Goal: Task Accomplishment & Management: Manage account settings

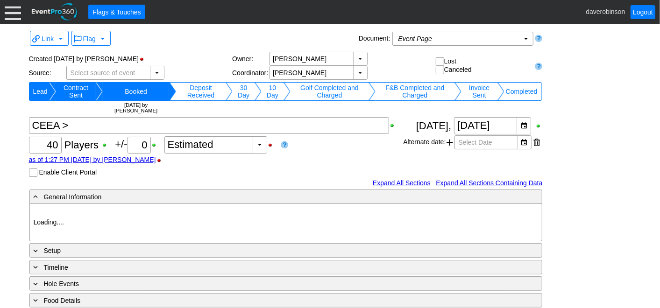
type input "Heritage Pointe Golf Club"
type input "Corporate Tournament"
type input "1127815"
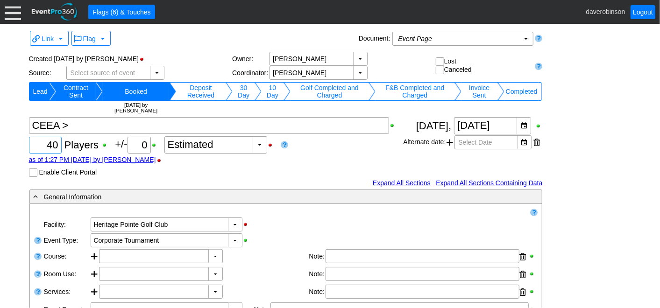
drag, startPoint x: 63, startPoint y: 145, endPoint x: 73, endPoint y: 144, distance: 10.8
click at [73, 144] on div "Χ 40 Players +/- Χ 0 ▼ Χ Estimated as of 1:27 PM on Wednesday, 3/19/2025 by dav…" at bounding box center [216, 147] width 375 height 60
type input "24"
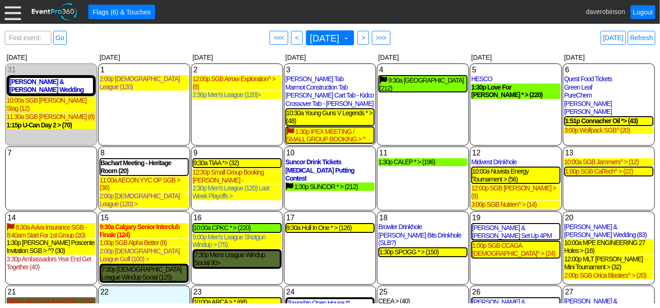
scroll to position [65, 0]
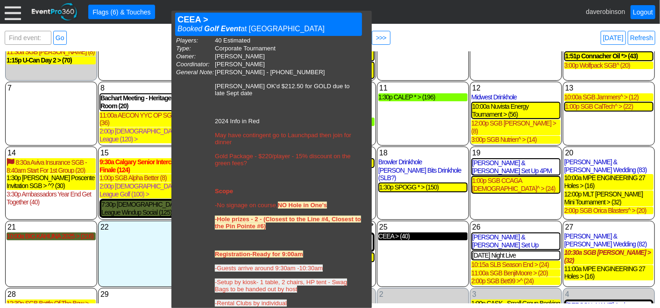
click at [392, 233] on div "CEEA > (40)" at bounding box center [422, 237] width 89 height 8
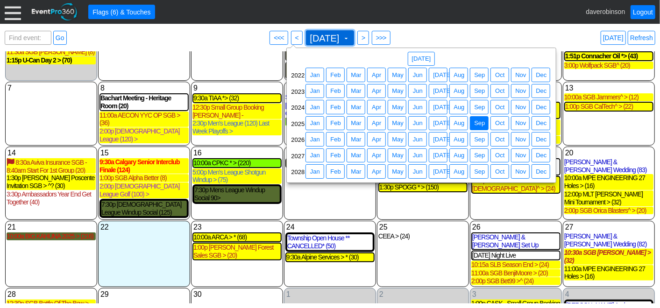
click at [350, 36] on span at bounding box center [345, 38] width 7 height 7
click at [416, 138] on span "Jun" at bounding box center [418, 139] width 14 height 9
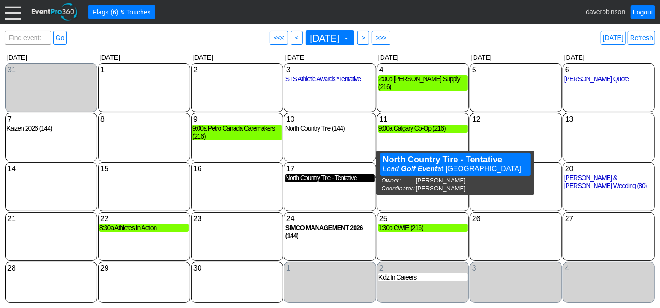
click at [352, 179] on div "North Country Tire - Tentative" at bounding box center [329, 178] width 89 height 8
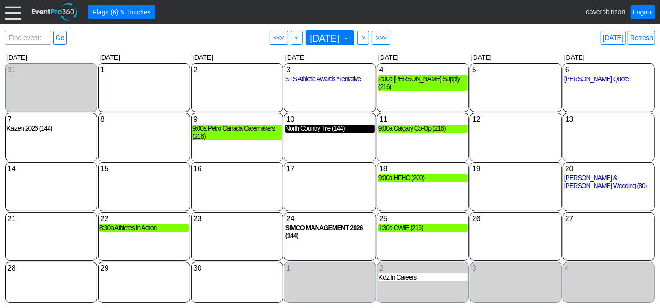
click at [352, 125] on div "North Country Tire (144)" at bounding box center [329, 129] width 89 height 8
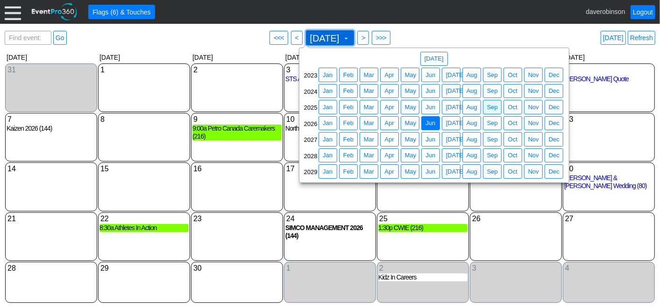
click at [351, 30] on span "June 2026 ▼" at bounding box center [330, 37] width 49 height 15
click at [503, 106] on div "2025 ● Jan ● Feb ● Mar ● Apr ● May ● Jun ● Jul ● Aug ● Sep ● Oct ● Nov ● Dec" at bounding box center [434, 107] width 260 height 16
click at [496, 109] on span "Sep" at bounding box center [492, 107] width 14 height 9
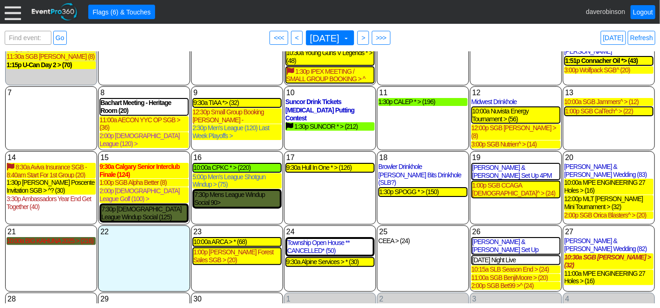
scroll to position [65, 0]
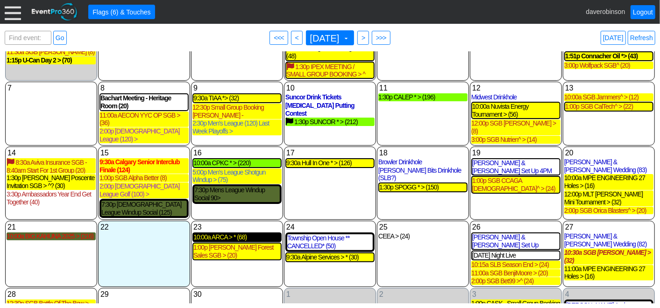
click at [222, 234] on div "10:00a ARCA > * (68)" at bounding box center [236, 238] width 87 height 8
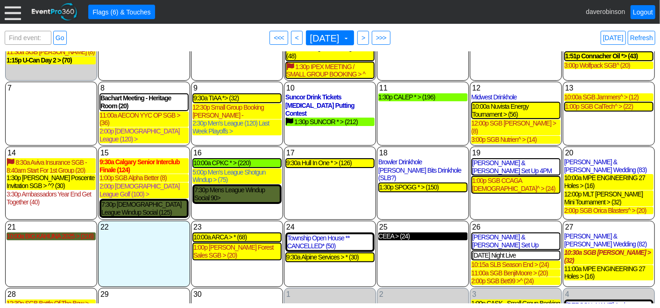
click at [413, 233] on div "CEEA > (24)" at bounding box center [422, 237] width 89 height 8
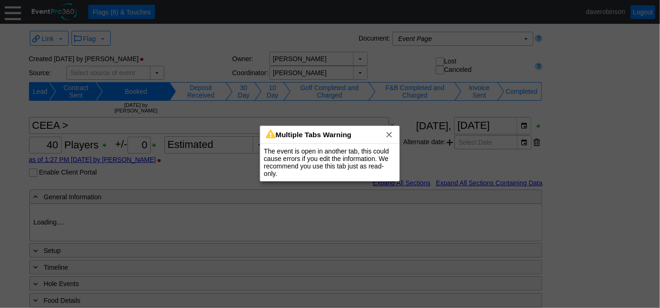
type input "Heritage Pointe Golf Club"
type input "Corporate Tournament"
type input "1127815"
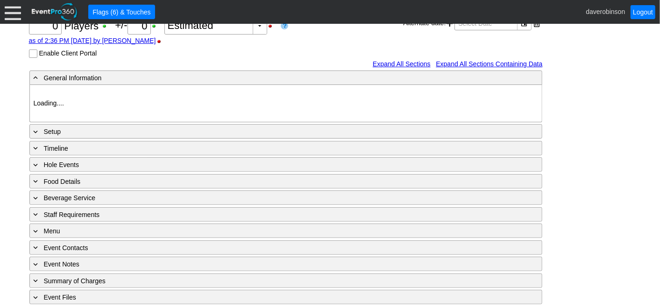
type input "Heritage Pointe Golf Club"
type input "1202036"
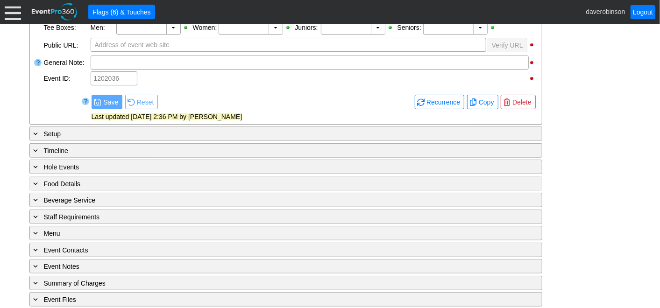
scroll to position [317, 0]
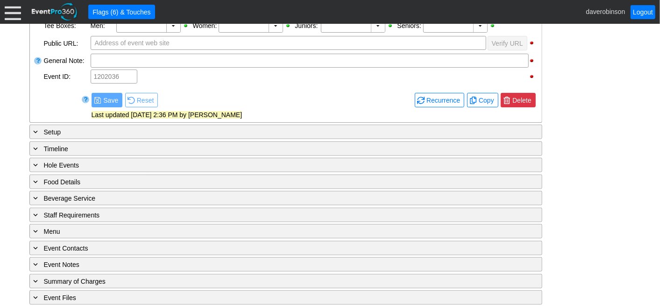
click at [519, 98] on span "Delete" at bounding box center [522, 100] width 22 height 9
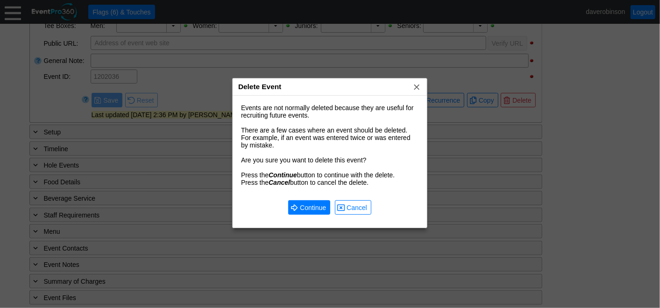
scroll to position [0, 0]
click at [301, 206] on span "Continue" at bounding box center [313, 207] width 30 height 9
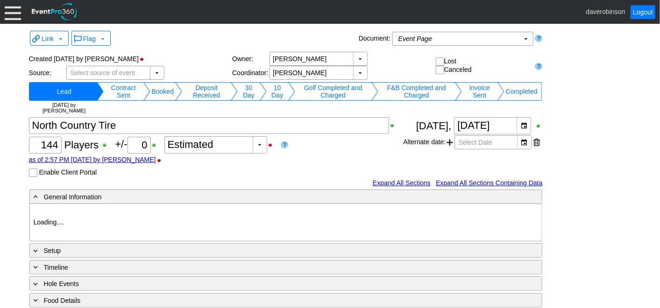
type input "Heritage Pointe Golf Club"
type input "Corporate Tournament"
type input "1169271"
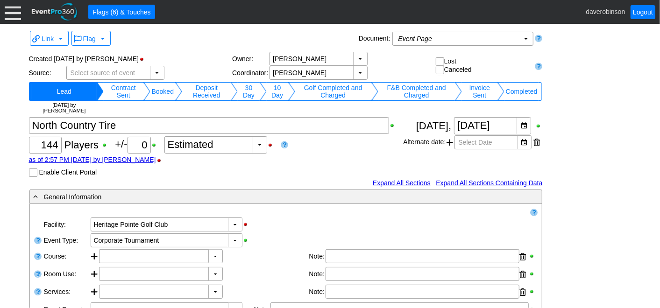
click at [164, 92] on td "Booked" at bounding box center [162, 91] width 25 height 19
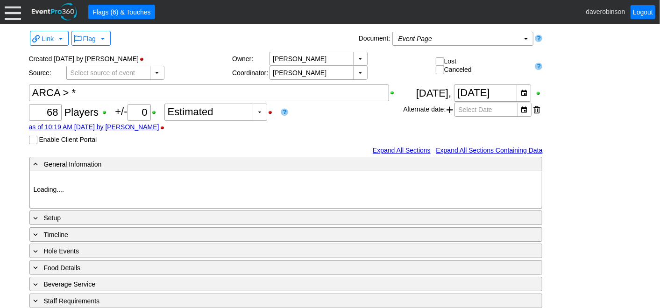
type input "Heritage Pointe Golf Club"
type input "Corporate Tournament"
type input "Scramble"
type input "Modifed Shotgun"
type input "Black"
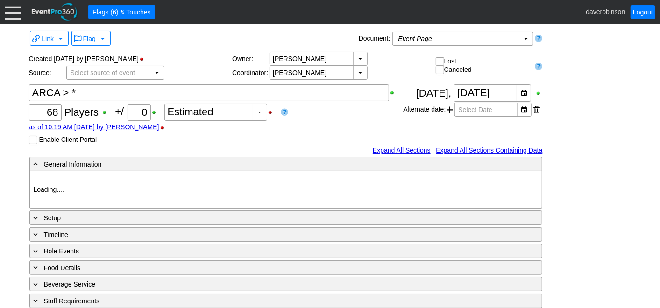
type input "Red"
type input "1130360"
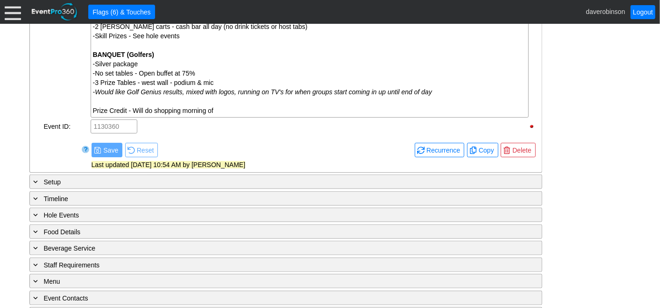
scroll to position [569, 0]
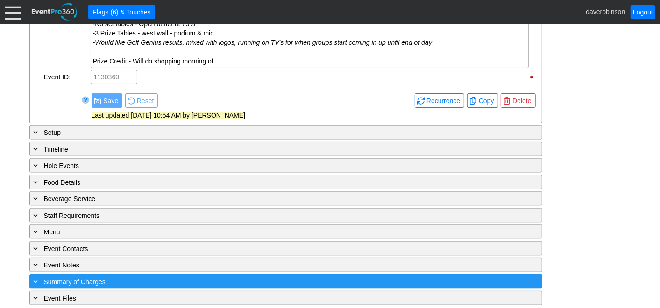
click at [154, 277] on div "+ Summary of Charges" at bounding box center [267, 282] width 470 height 11
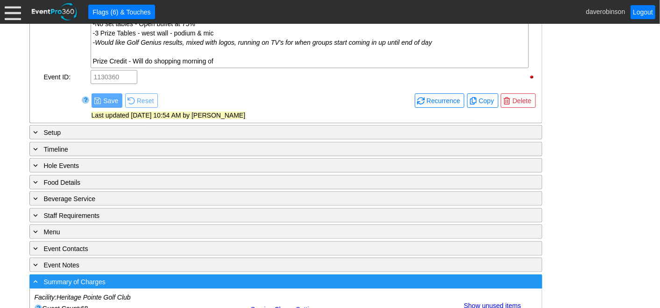
click at [41, 277] on div "- Summary of Charges" at bounding box center [267, 282] width 470 height 11
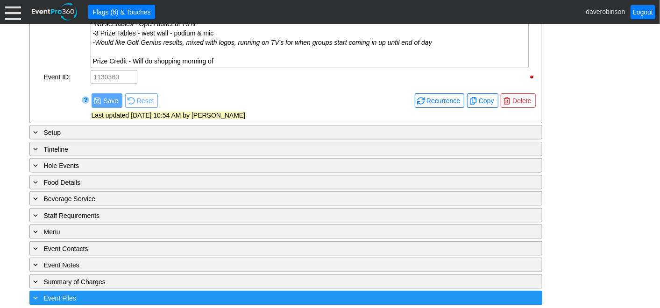
click at [36, 294] on span at bounding box center [36, 298] width 8 height 8
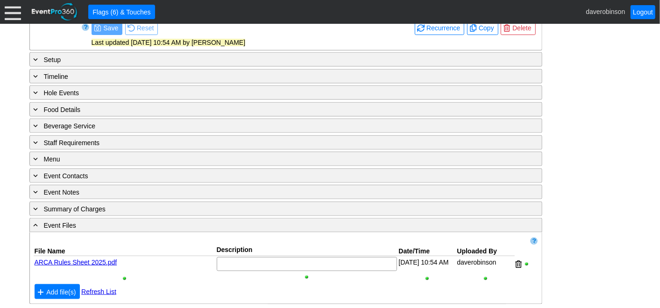
scroll to position [643, 0]
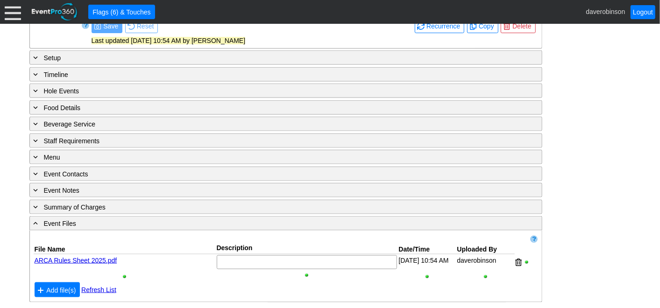
click at [93, 255] on div "ARCA Rules Sheet 2025.pdf" at bounding box center [125, 263] width 182 height 16
click at [91, 257] on link "ARCA Rules Sheet 2025.pdf" at bounding box center [76, 260] width 83 height 7
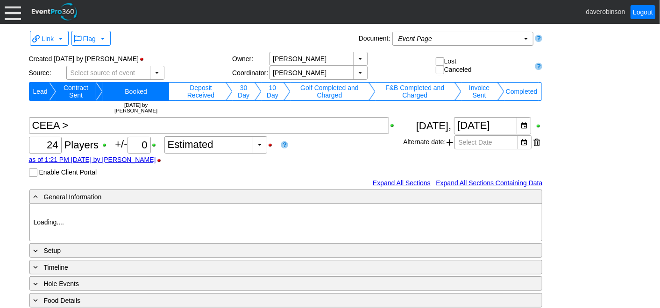
type input "Heritage Pointe Golf Club"
type input "Corporate Tournament"
type input "1127815"
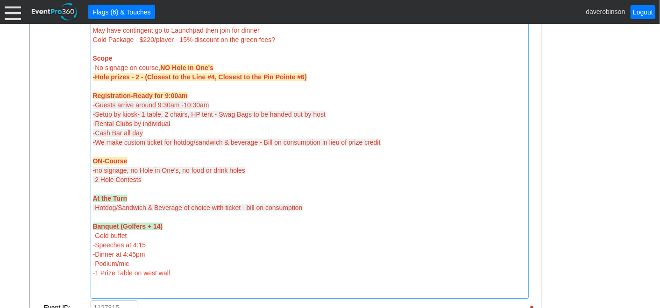
scroll to position [363, 0]
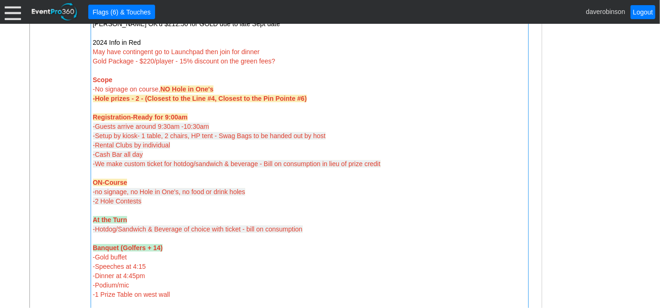
click at [271, 255] on div "-Gold buffet" at bounding box center [310, 257] width 434 height 9
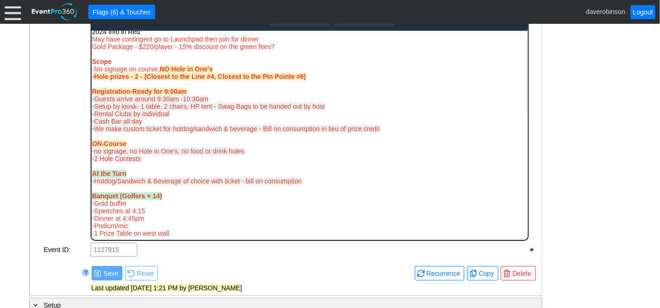
scroll to position [45, 0]
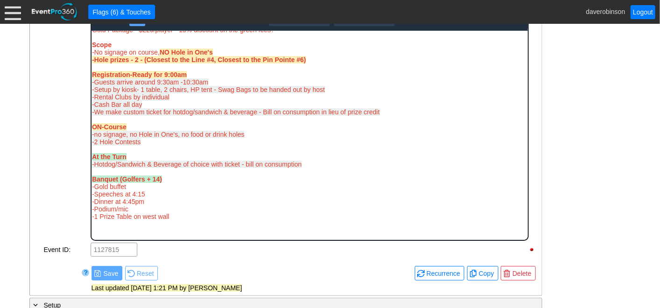
click at [160, 180] on strong "Banquet (Golfers + 14)" at bounding box center [127, 178] width 70 height 7
click at [168, 184] on div "-Gold buffet" at bounding box center [309, 186] width 435 height 7
drag, startPoint x: 173, startPoint y: 176, endPoint x: 180, endPoint y: 204, distance: 29.5
click at [91, 177] on html "[PERSON_NAME] - [PHONE_NUMBER] [PERSON_NAME]'d $212.50 for GOLD due to late Sep…" at bounding box center [309, 113] width 436 height 251
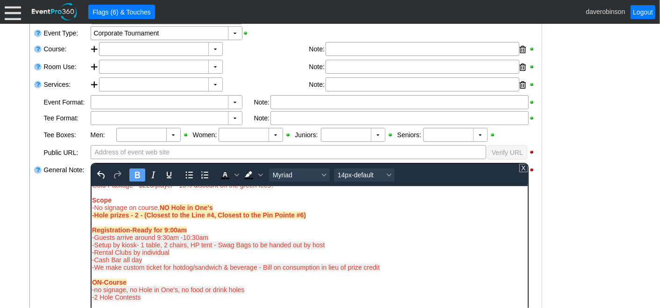
scroll to position [259, 0]
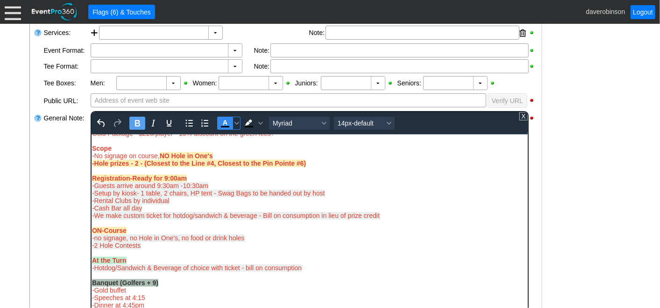
click at [224, 121] on icon "Text color Black" at bounding box center [225, 123] width 4 height 5
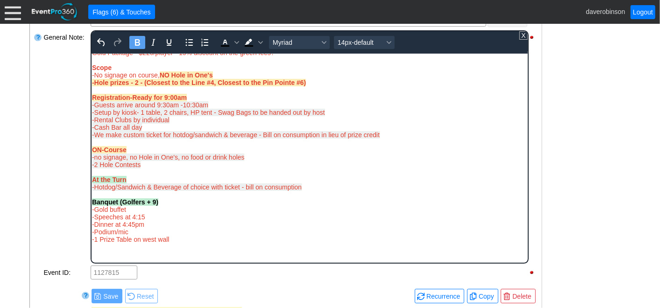
scroll to position [363, 0]
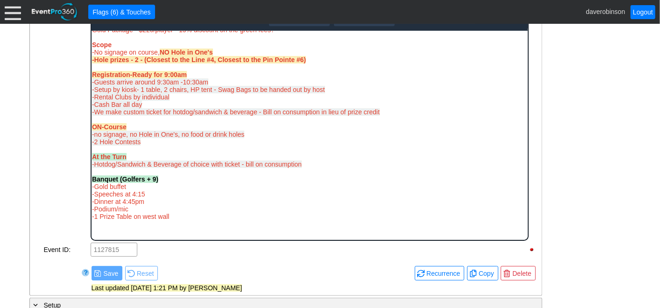
click at [352, 222] on div "Rich Text Area. Press ALT-0 for help." at bounding box center [309, 223] width 435 height 7
click at [130, 182] on div "Banquet (Golfers + 9)" at bounding box center [309, 178] width 435 height 7
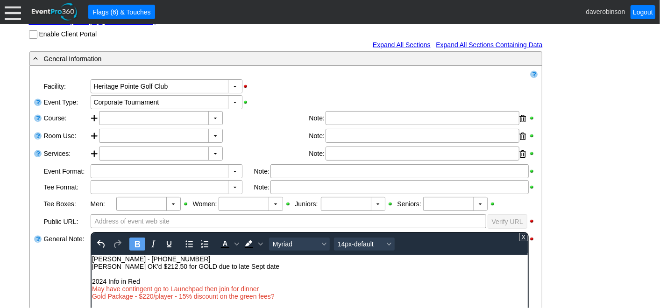
scroll to position [156, 0]
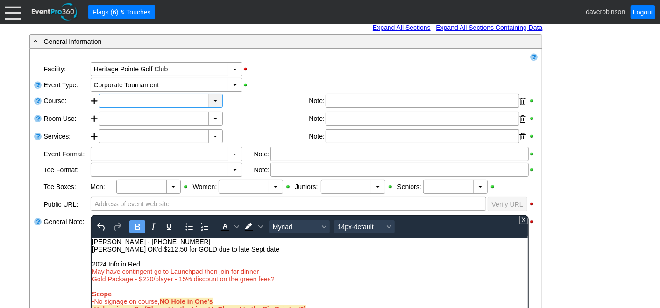
click at [217, 99] on div "▼" at bounding box center [215, 100] width 14 height 13
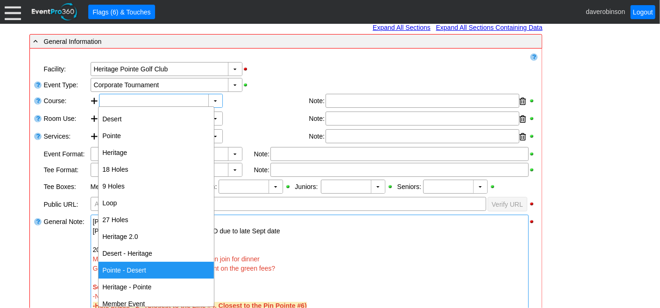
click at [166, 271] on div "Pointe - Desert" at bounding box center [156, 270] width 115 height 17
type input "Pointe - Desert"
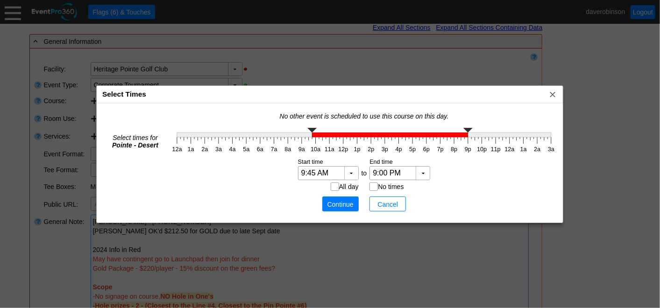
type input "10:00 AM"
click at [317, 135] on g at bounding box center [364, 132] width 374 height 9
type input "3:00 PM"
click at [385, 140] on g "12a 1a 2a 3a 4a 5a 6a 7a 8a 9a 10a 11a 12p 1p 2p 3p 4p 5p 6p 7p 8p 9p 10p 11p 1…" at bounding box center [363, 140] width 383 height 25
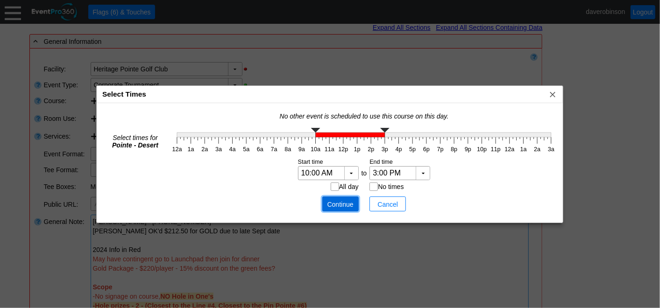
click at [349, 200] on span "Continue" at bounding box center [341, 204] width 28 height 9
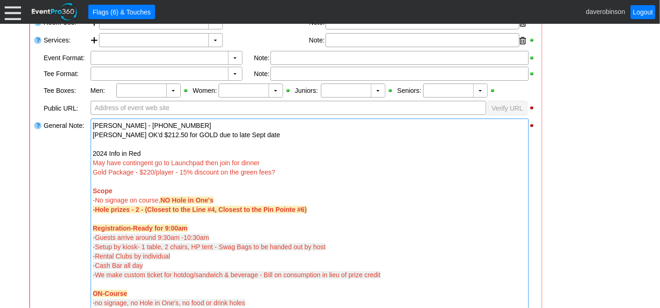
scroll to position [259, 0]
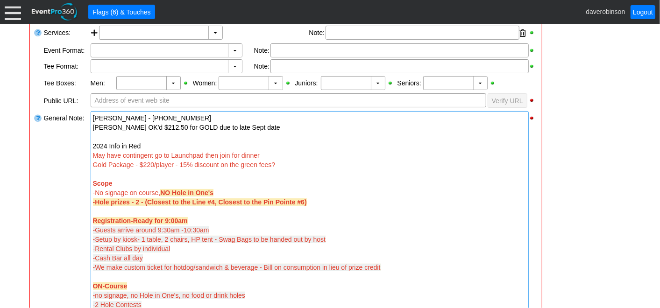
drag, startPoint x: 332, startPoint y: 199, endPoint x: 286, endPoint y: 193, distance: 45.7
click at [286, 193] on div "[PERSON_NAME] - [PHONE_NUMBER] [PERSON_NAME]'d $212.50 for GOLD due to late Sep…" at bounding box center [310, 267] width 438 height 313
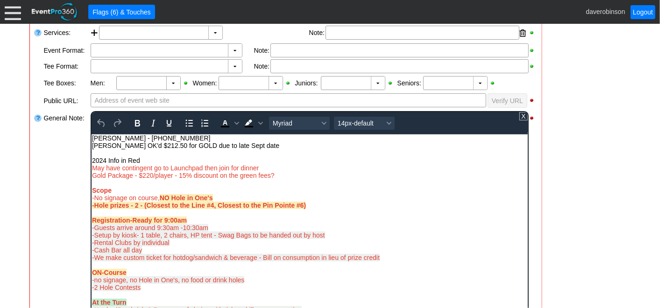
scroll to position [0, 0]
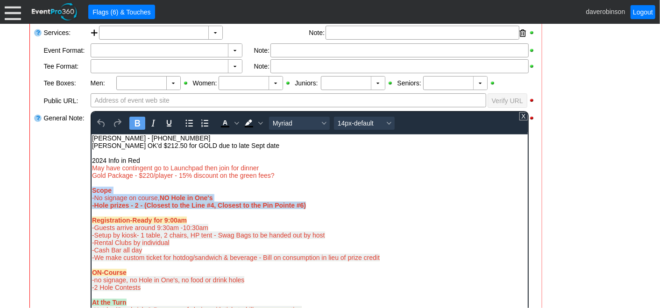
drag, startPoint x: 316, startPoint y: 207, endPoint x: 124, endPoint y: 159, distance: 197.9
click at [91, 187] on body "[PERSON_NAME] - [PHONE_NUMBER] [PERSON_NAME]'d $212.50 for GOLD due to late Sep…" at bounding box center [309, 259] width 436 height 251
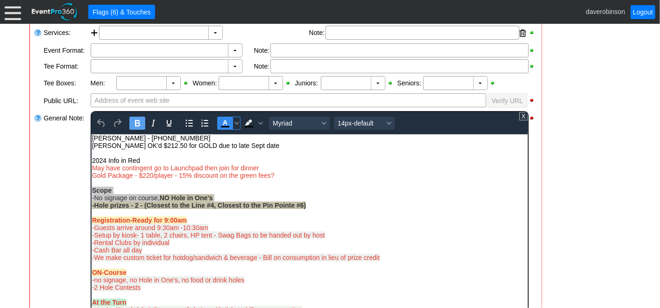
click at [229, 120] on icon "Text color Black" at bounding box center [224, 123] width 11 height 11
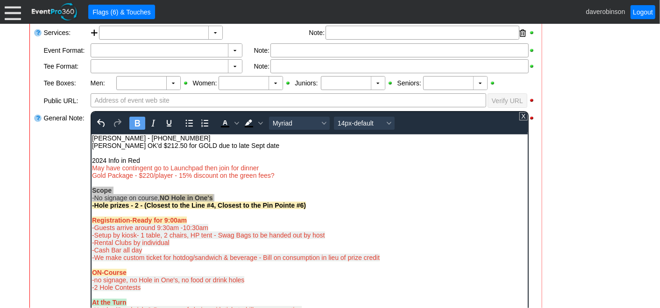
click at [610, 204] on div "- General Information ▼ Loading.... Remove all highlights Facility: ▼ Χ [GEOGRA…" at bounding box center [330, 256] width 607 height 653
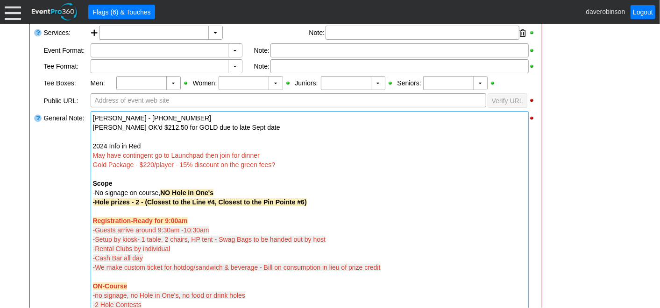
click at [426, 220] on div "Registration-Ready for 9:00am" at bounding box center [310, 220] width 434 height 9
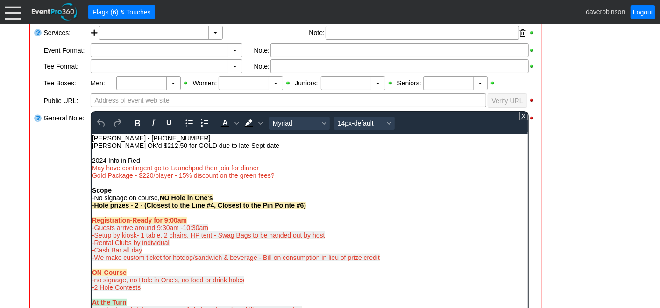
click at [204, 207] on strong "-Hole prizes - 2 - (Closest to the Line #4, Closest to the Pin Pointe #6)" at bounding box center [199, 204] width 214 height 7
click at [198, 207] on strong "-Hole prizes - 2 - (Closest to Pin #4, Closest to the [GEOGRAPHIC_DATA] #6)" at bounding box center [210, 204] width 237 height 7
click at [36, 188] on div at bounding box center [38, 227] width 9 height 235
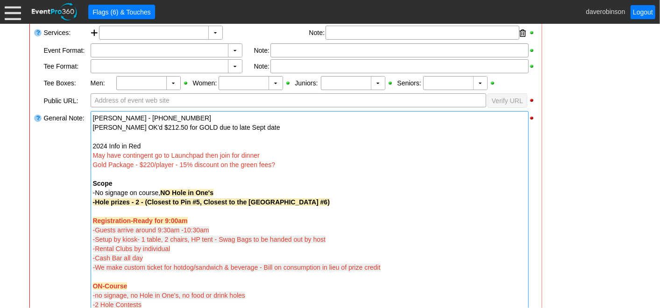
click at [192, 200] on strong "-Hole prizes - 2 - (Closest to Pin #5, Closest to the [GEOGRAPHIC_DATA] #6)" at bounding box center [211, 202] width 237 height 7
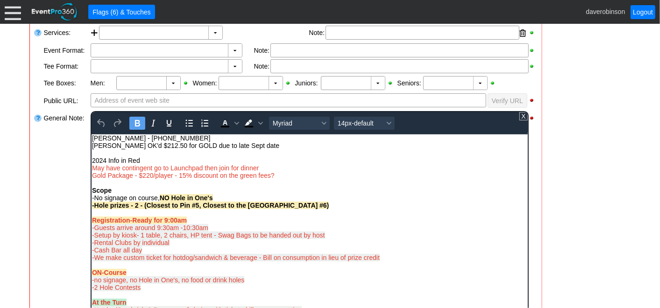
click at [191, 207] on strong "-Hole prizes - 2 - (Closest to Pin #5, Closest to the [GEOGRAPHIC_DATA] #6)" at bounding box center [210, 204] width 237 height 7
click at [71, 183] on div "General Note:" at bounding box center [66, 227] width 47 height 235
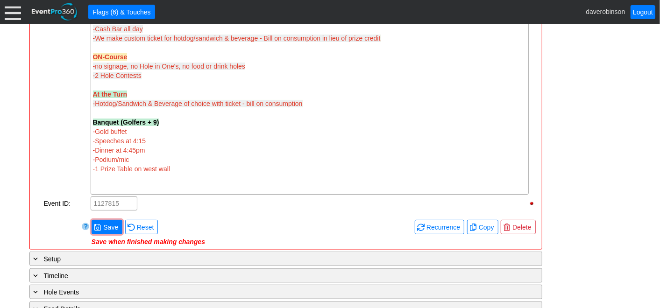
scroll to position [519, 0]
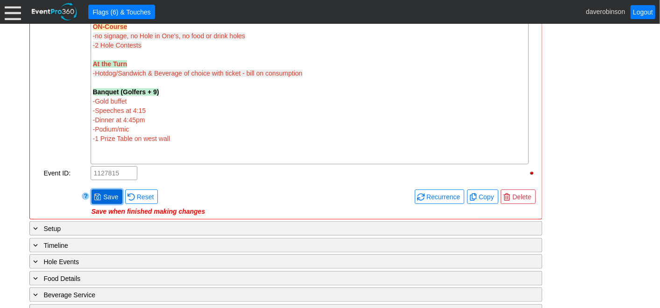
click at [118, 196] on span "Save" at bounding box center [110, 196] width 19 height 9
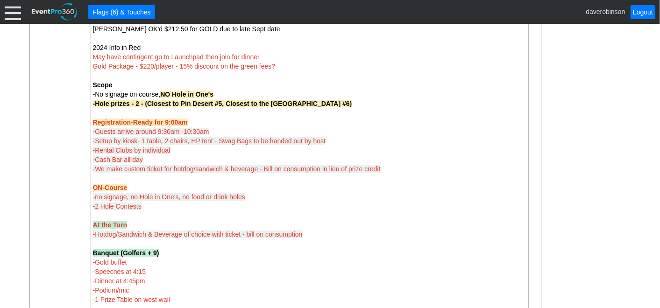
scroll to position [259, 0]
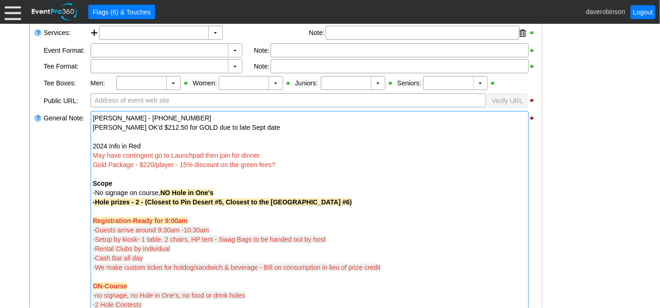
click at [339, 239] on div "-Setup by kiosk- 1 table, 2 chairs, HP tent - Swag Bags to be handed out by host" at bounding box center [310, 239] width 434 height 9
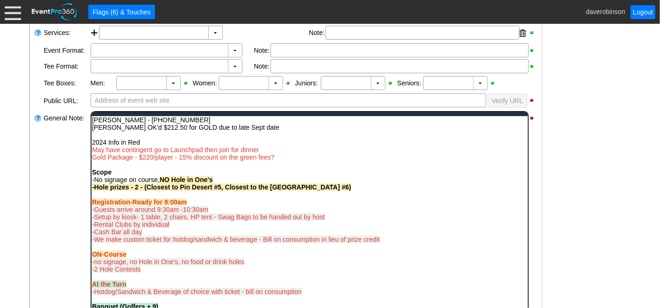
scroll to position [0, 0]
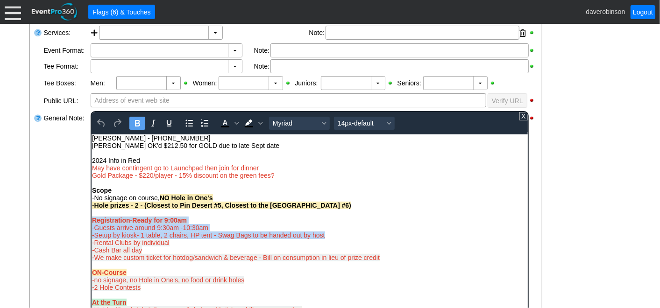
drag, startPoint x: 331, startPoint y: 236, endPoint x: 158, endPoint y: 146, distance: 194.9
click at [91, 220] on html "[PERSON_NAME] - [PHONE_NUMBER] [PERSON_NAME]'d $212.50 for GOLD due to late Sep…" at bounding box center [309, 259] width 436 height 251
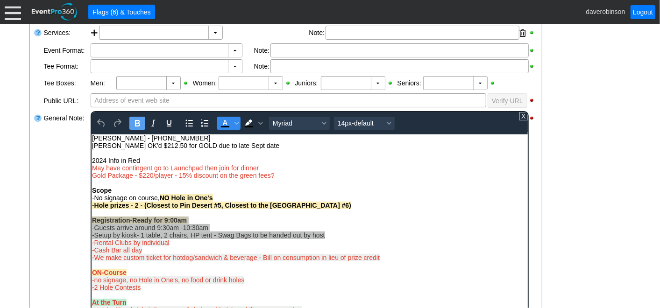
click at [223, 119] on icon "Text color Black" at bounding box center [224, 123] width 11 height 11
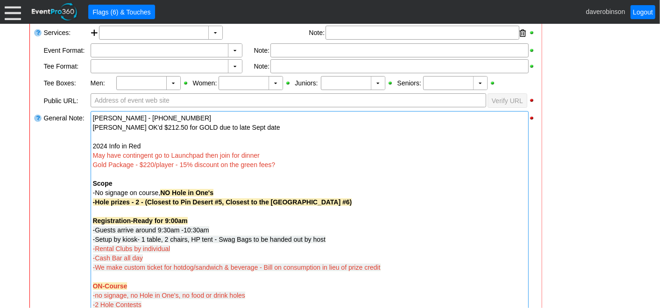
click at [59, 206] on div "General Note:" at bounding box center [66, 267] width 47 height 315
click at [251, 239] on span "-Setup by kiosk- 1 table, 2 chairs, HP tent - Swag Bags to be handed out by host" at bounding box center [209, 239] width 233 height 7
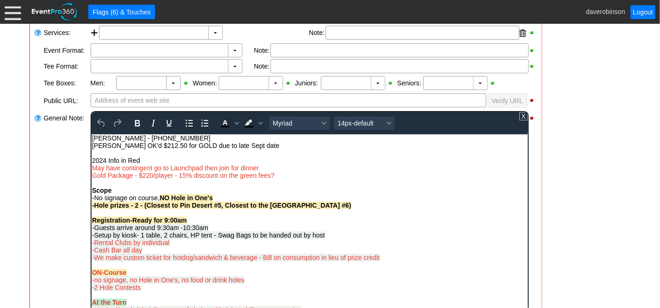
click at [250, 236] on span "-Setup by kiosk- 1 table, 2 chairs, HP tent - Swag Bags to be handed out by host" at bounding box center [208, 234] width 233 height 7
click at [35, 206] on div at bounding box center [38, 227] width 9 height 235
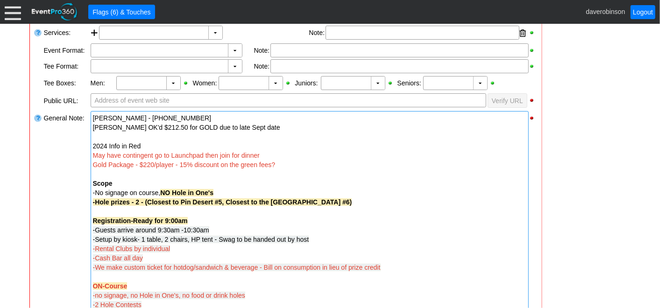
click at [187, 254] on div "-Cash Bar all day" at bounding box center [310, 258] width 434 height 9
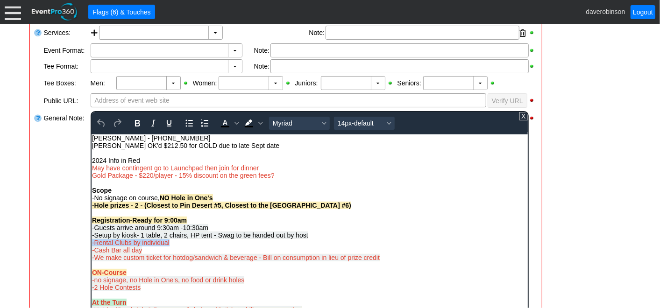
drag, startPoint x: 183, startPoint y: 246, endPoint x: 86, endPoint y: 242, distance: 96.8
click at [91, 242] on html "[PERSON_NAME] - [PHONE_NUMBER] [PERSON_NAME]'d $212.50 for GOLD due to late Sep…" at bounding box center [309, 259] width 436 height 251
click at [224, 121] on icon "Text color Black" at bounding box center [225, 123] width 4 height 5
click at [43, 208] on div "General Note:" at bounding box center [66, 227] width 47 height 235
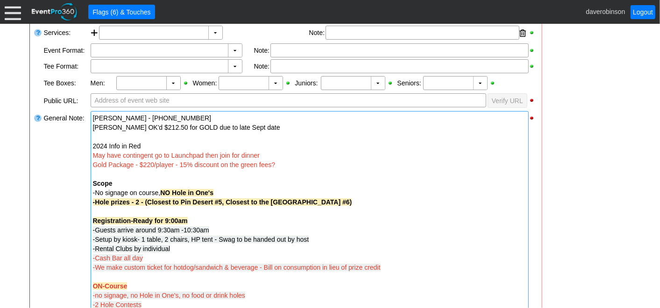
click at [144, 257] on div "-Cash Bar all day" at bounding box center [310, 258] width 434 height 9
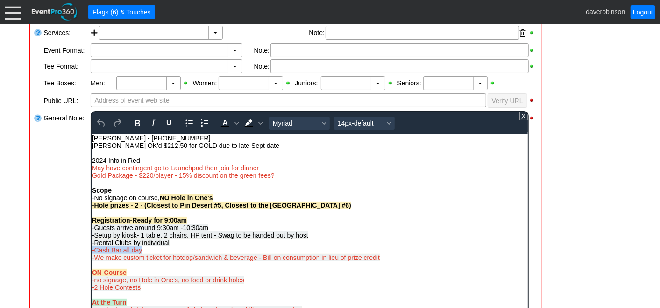
drag, startPoint x: 146, startPoint y: 251, endPoint x: 178, endPoint y: 387, distance: 139.5
click at [91, 254] on html "[PERSON_NAME] - [PHONE_NUMBER] [PERSON_NAME]'d $212.50 for GOLD due to late Sep…" at bounding box center [309, 259] width 436 height 251
click at [228, 122] on icon "Text color Black" at bounding box center [224, 123] width 11 height 11
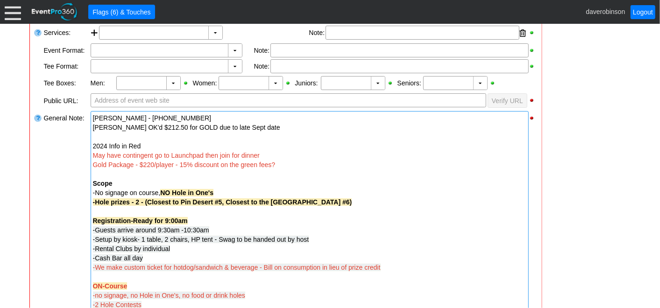
click at [37, 213] on div at bounding box center [38, 267] width 9 height 315
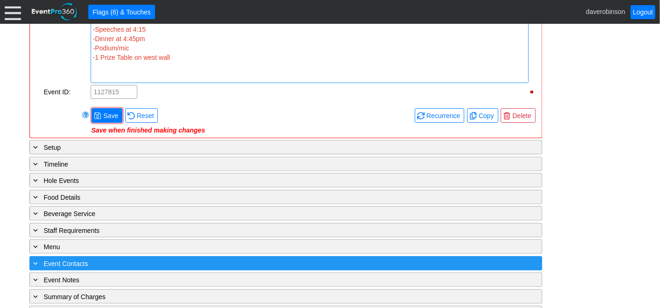
scroll to position [615, 0]
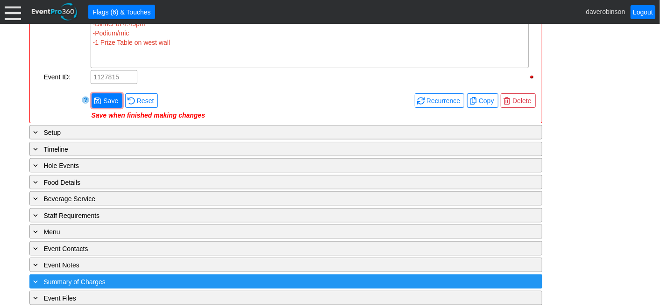
click at [46, 278] on span "Summary of Charges" at bounding box center [75, 281] width 62 height 7
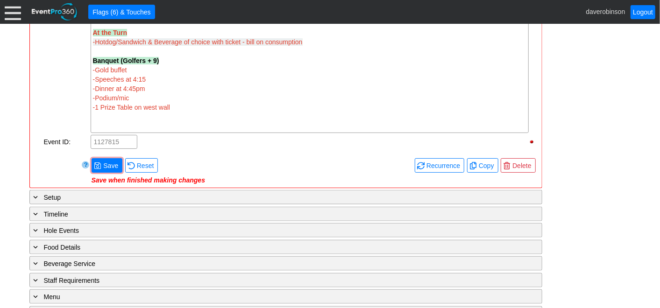
scroll to position [377, 0]
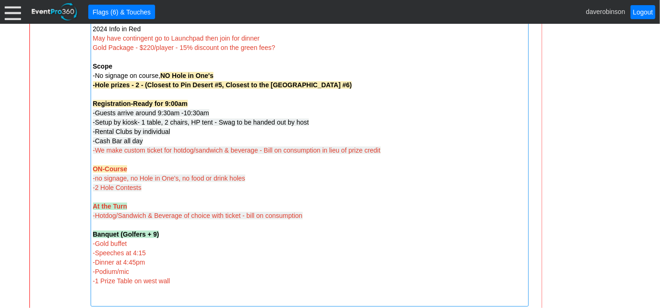
click at [441, 165] on div "ON-Course" at bounding box center [310, 168] width 434 height 9
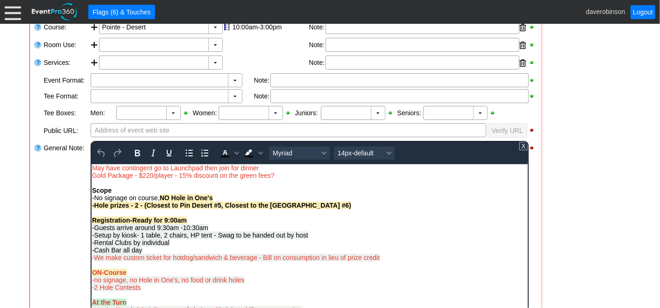
scroll to position [45, 0]
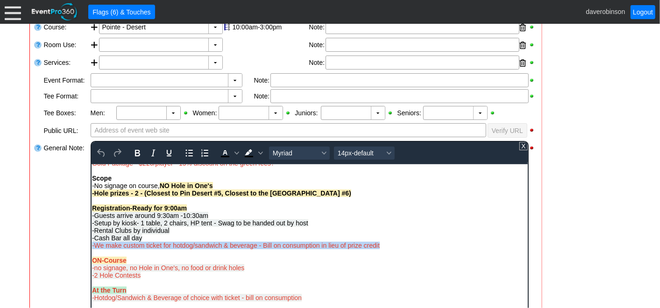
drag, startPoint x: 396, startPoint y: 246, endPoint x: 111, endPoint y: 213, distance: 286.4
click at [91, 242] on html "[PERSON_NAME] - [PHONE_NUMBER] [PERSON_NAME]'d $212.50 for GOLD due to late Sep…" at bounding box center [309, 247] width 436 height 251
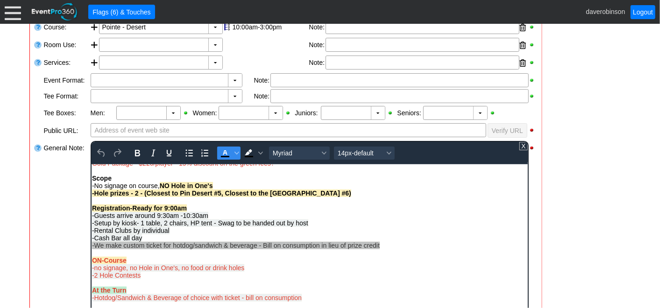
drag, startPoint x: 224, startPoint y: 151, endPoint x: 209, endPoint y: 27, distance: 125.2
click at [224, 151] on icon "Text color Black" at bounding box center [225, 152] width 4 height 5
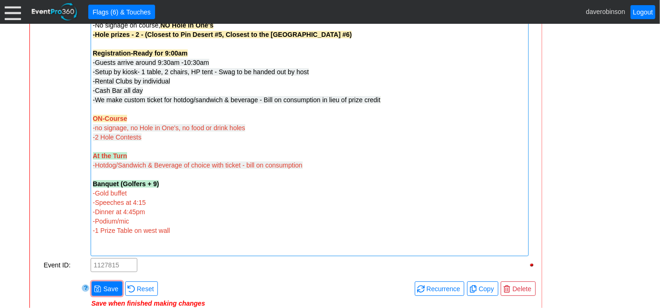
scroll to position [437, 0]
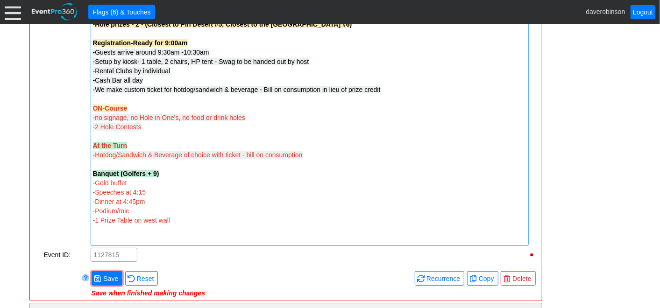
drag, startPoint x: 157, startPoint y: 129, endPoint x: 120, endPoint y: 122, distance: 37.6
click at [120, 122] on div "-2 Hole Contests" at bounding box center [310, 126] width 434 height 9
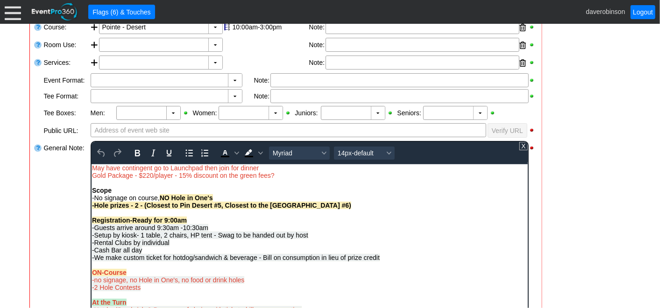
scroll to position [45, 0]
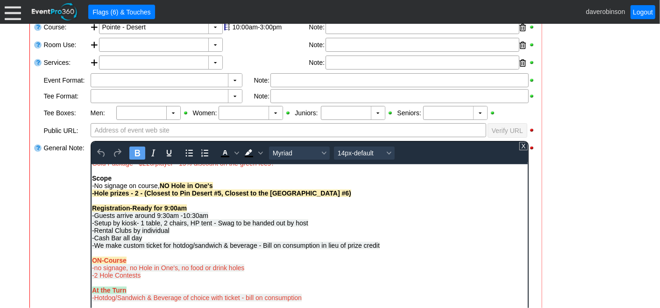
drag, startPoint x: 147, startPoint y: 277, endPoint x: 89, endPoint y: 260, distance: 60.2
click at [91, 260] on html "[PERSON_NAME] - [PHONE_NUMBER] [PERSON_NAME]'d $212.50 for GOLD due to late Sep…" at bounding box center [309, 247] width 436 height 251
click at [223, 151] on icon "Text color Black" at bounding box center [225, 152] width 4 height 5
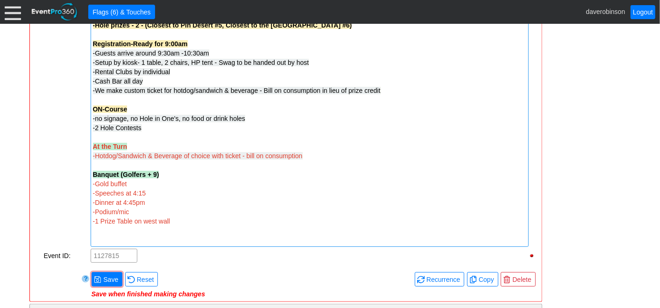
scroll to position [437, 0]
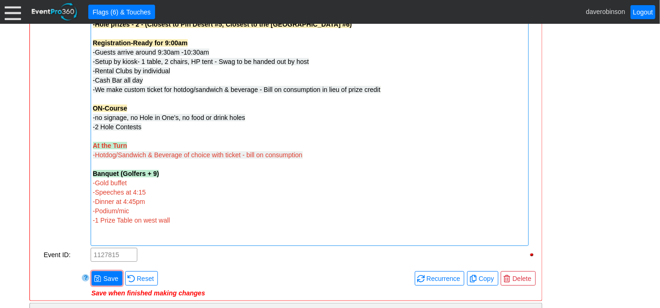
click at [331, 150] on div "-Hotdog/Sandwich & Beverage of choice with ticket - bill on consumption" at bounding box center [310, 154] width 434 height 9
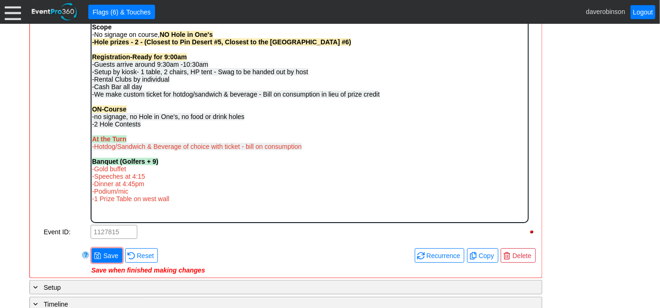
scroll to position [385, 0]
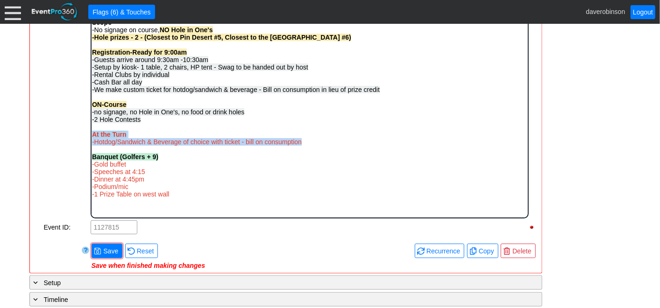
drag, startPoint x: 304, startPoint y: 143, endPoint x: 179, endPoint y: 139, distance: 124.8
click at [91, 132] on html "[PERSON_NAME] - [PHONE_NUMBER] [PERSON_NAME]'d $212.50 for GOLD due to late Sep…" at bounding box center [309, 91] width 436 height 251
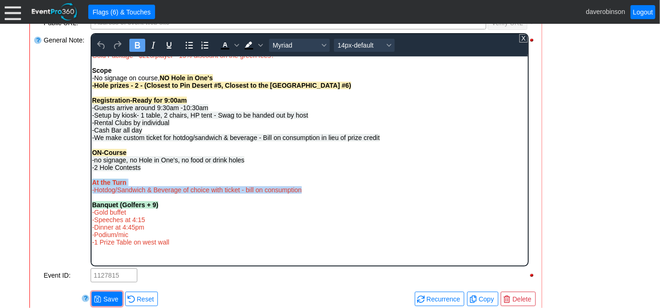
scroll to position [281, 0]
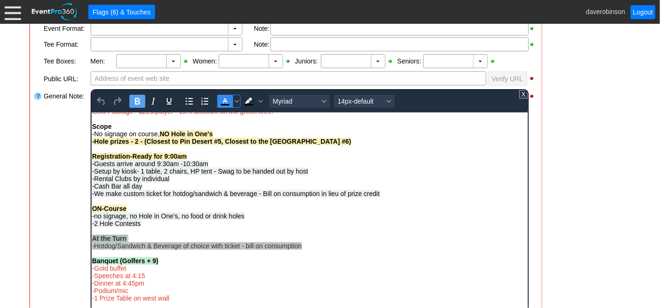
click at [222, 102] on icon "Text color Black" at bounding box center [224, 101] width 11 height 11
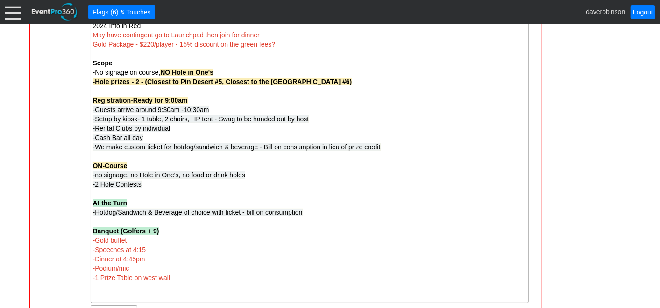
scroll to position [437, 0]
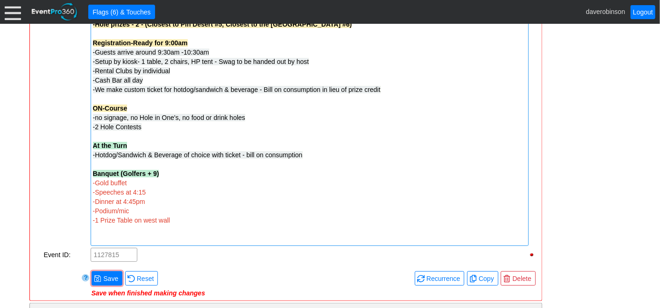
click at [135, 201] on span "-Dinner at 4:45pm" at bounding box center [119, 201] width 52 height 7
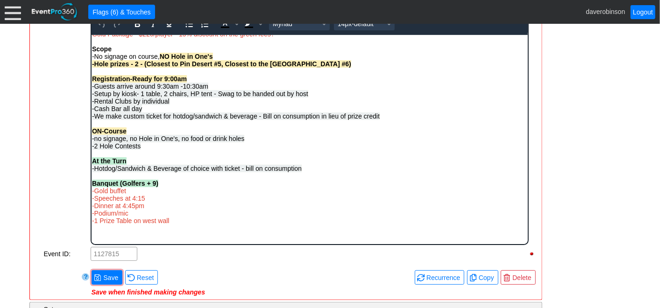
scroll to position [385, 0]
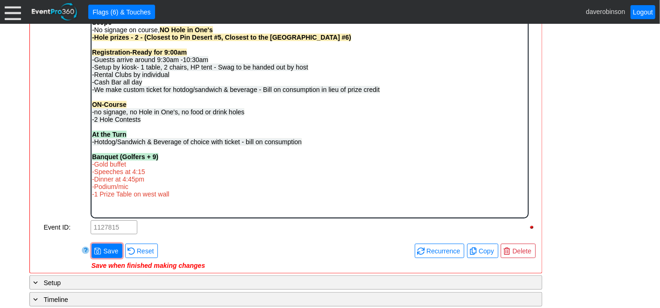
click at [135, 180] on span "-Dinner at 4:45pm" at bounding box center [118, 178] width 52 height 7
drag, startPoint x: 195, startPoint y: 195, endPoint x: 91, endPoint y: 165, distance: 108.3
click at [91, 165] on body "[PERSON_NAME] - [PHONE_NUMBER] [PERSON_NAME]'d $212.50 for GOLD due to late Sep…" at bounding box center [309, 91] width 436 height 251
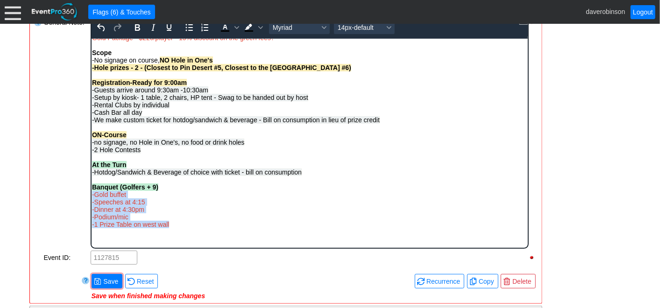
scroll to position [334, 0]
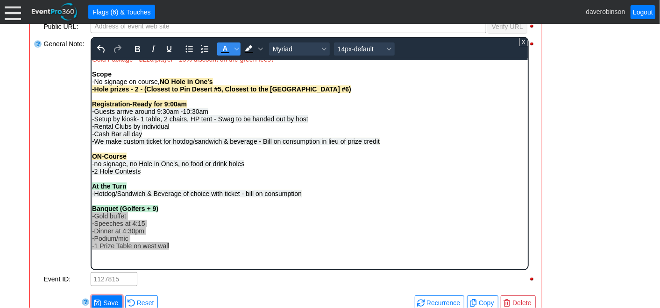
click at [225, 48] on icon "Text color Black" at bounding box center [224, 48] width 11 height 11
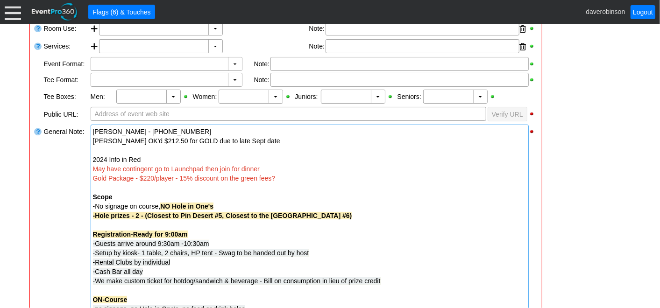
scroll to position [229, 0]
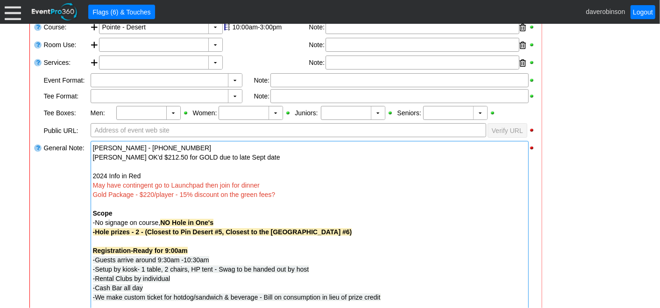
drag, startPoint x: 287, startPoint y: 193, endPoint x: 201, endPoint y: 185, distance: 86.3
click at [201, 185] on div "[PERSON_NAME] - [PHONE_NUMBER] [PERSON_NAME]'d $212.50 for GOLD due to late Sep…" at bounding box center [310, 297] width 438 height 313
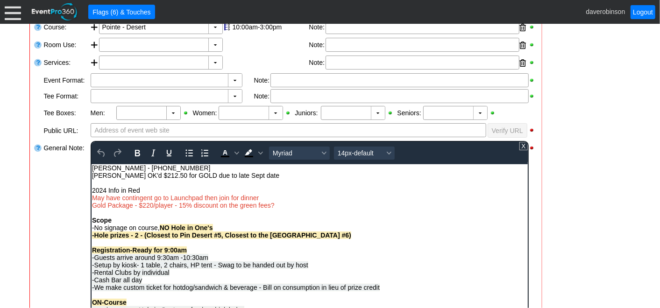
scroll to position [0, 0]
click at [263, 197] on div "May have contingent go to Launchpad then join for dinner" at bounding box center [309, 197] width 435 height 7
drag, startPoint x: 264, startPoint y: 196, endPoint x: 178, endPoint y: 204, distance: 85.9
click at [178, 204] on body "[PERSON_NAME] - [PHONE_NUMBER] [PERSON_NAME]'d $212.50 for GOLD due to late Sep…" at bounding box center [309, 289] width 436 height 251
click at [317, 204] on div "Gold Package - $220/player - 15% discount on the green fees?" at bounding box center [309, 204] width 435 height 7
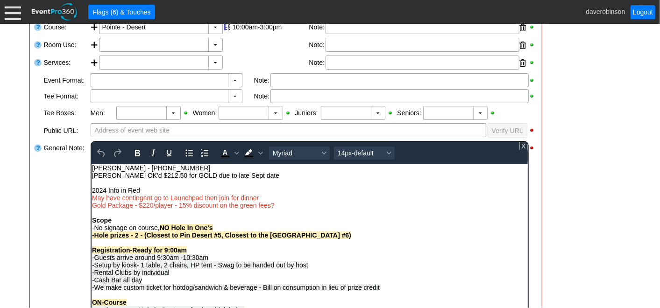
click at [256, 182] on div "Rich Text Area. Press ALT-0 for help." at bounding box center [309, 182] width 435 height 7
drag, startPoint x: 288, startPoint y: 206, endPoint x: 190, endPoint y: 194, distance: 98.8
click at [190, 194] on body "[PERSON_NAME] - [PHONE_NUMBER] [PERSON_NAME]'d $212.50 for GOLD due to late Sep…" at bounding box center [309, 289] width 436 height 251
click at [275, 197] on div "May have contingent go to Launchpad then join for dinner" at bounding box center [309, 197] width 435 height 7
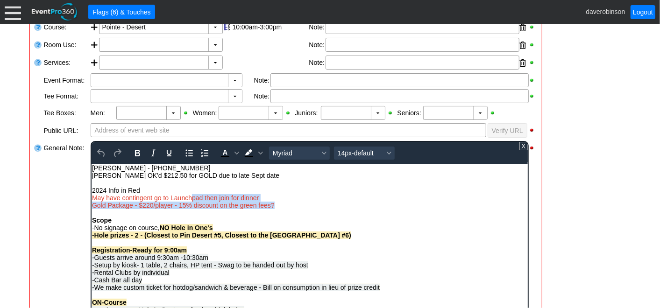
click at [277, 196] on div "May have contingent go to Launchpad then join for dinner" at bounding box center [309, 197] width 435 height 7
click at [305, 193] on div "2024 Info in Red" at bounding box center [309, 189] width 435 height 7
drag, startPoint x: 265, startPoint y: 198, endPoint x: 83, endPoint y: 188, distance: 182.5
click at [91, 188] on html "[PERSON_NAME] - [PHONE_NUMBER] [PERSON_NAME]'d $212.50 for GOLD due to late Sep…" at bounding box center [309, 289] width 436 height 251
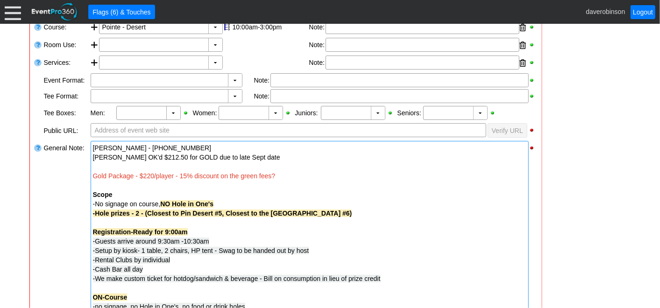
click at [49, 220] on div "General Note:" at bounding box center [66, 288] width 47 height 296
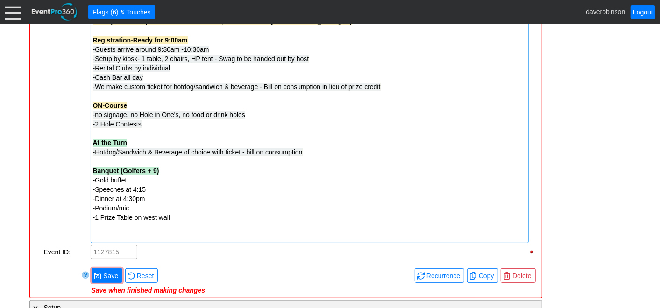
scroll to position [437, 0]
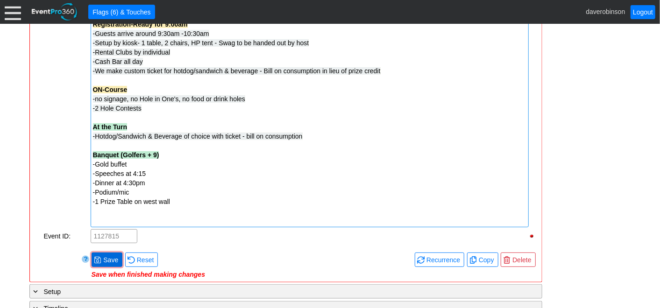
click at [104, 258] on span "Save" at bounding box center [110, 260] width 19 height 9
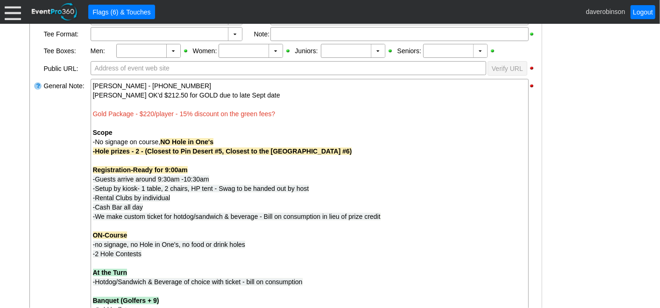
scroll to position [229, 0]
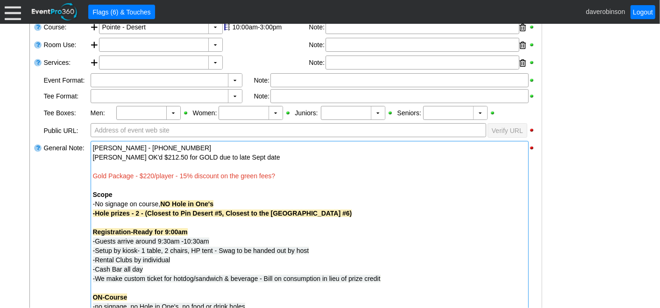
click at [177, 275] on span "-We make custom ticket for hotdog/sandwich & beverage - Bill on consumption in …" at bounding box center [237, 278] width 288 height 7
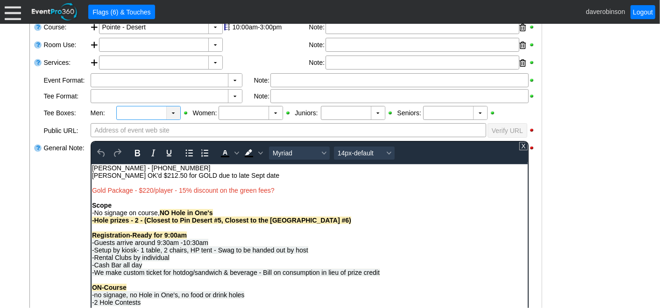
click at [171, 113] on div "▼" at bounding box center [173, 113] width 14 height 13
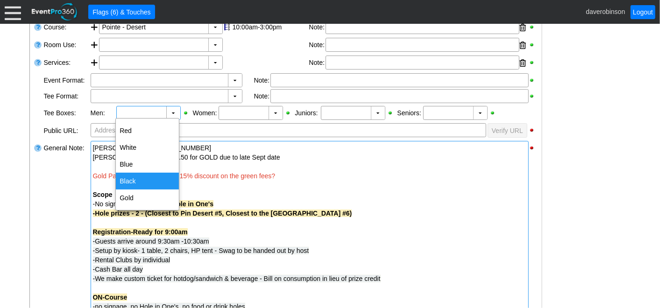
drag, startPoint x: 138, startPoint y: 177, endPoint x: 186, endPoint y: 146, distance: 56.9
click at [139, 176] on div "Black" at bounding box center [147, 181] width 63 height 17
type input "Black"
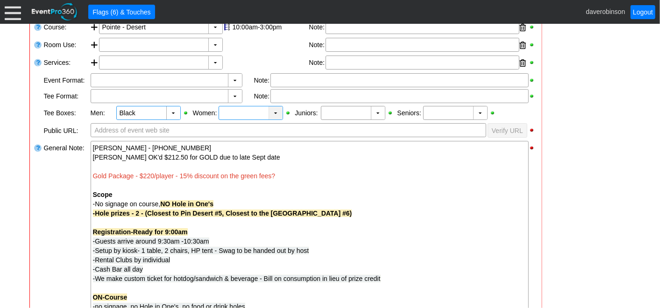
click at [276, 114] on div "▼" at bounding box center [276, 113] width 14 height 13
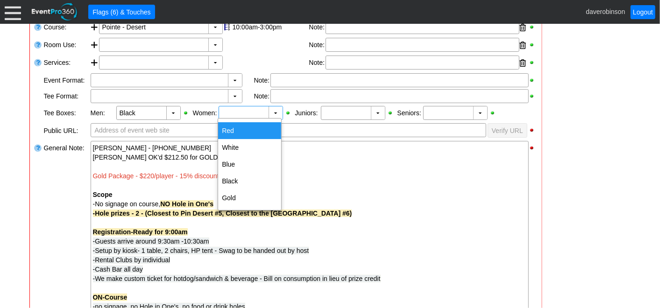
click at [241, 125] on div "Red" at bounding box center [249, 130] width 63 height 17
type input "Red"
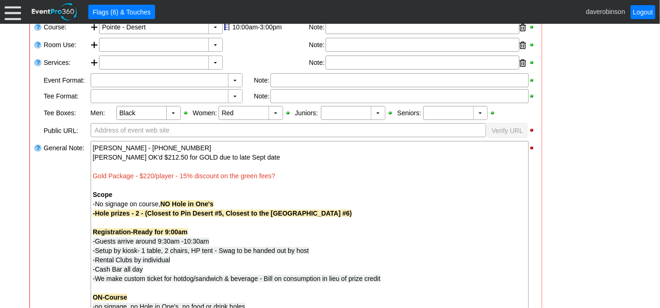
click at [231, 85] on div "▼" at bounding box center [235, 80] width 14 height 13
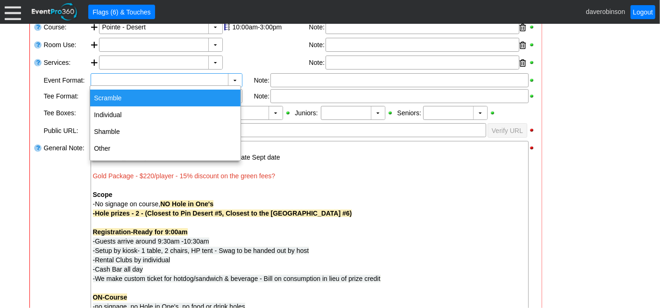
click at [153, 100] on div "Scramble" at bounding box center [165, 98] width 150 height 17
type input "Scramble"
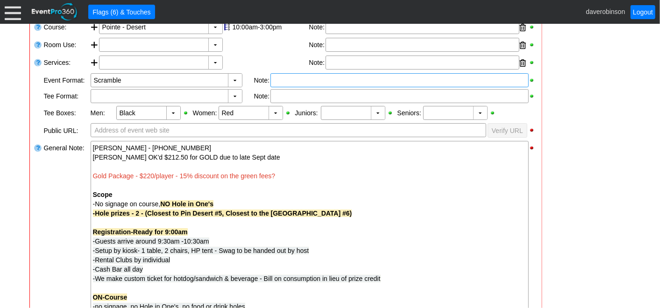
click at [272, 73] on div at bounding box center [399, 80] width 258 height 14
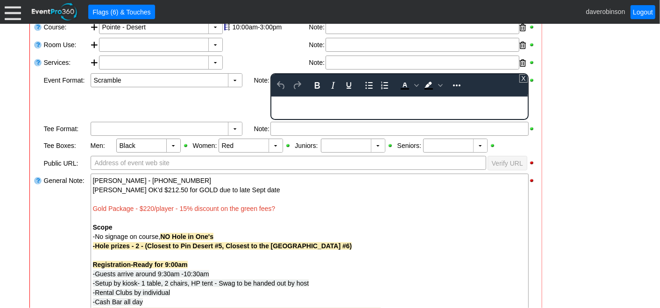
scroll to position [0, 0]
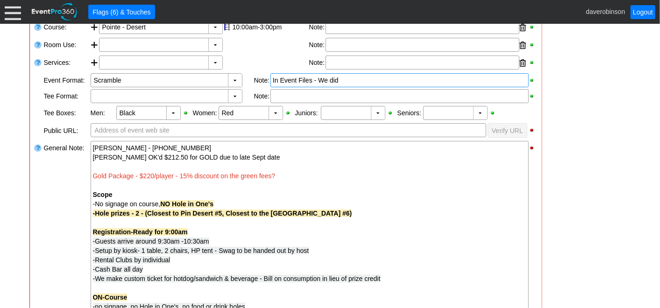
click at [47, 213] on div "General Note:" at bounding box center [66, 288] width 47 height 296
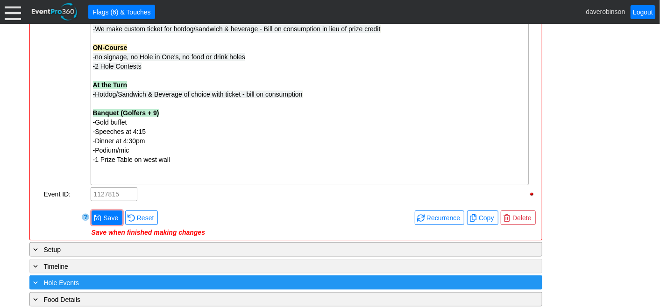
scroll to position [489, 0]
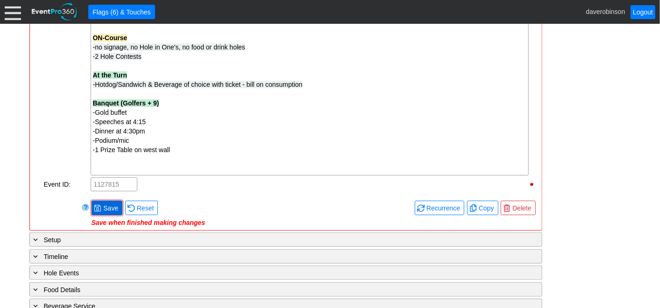
click at [107, 206] on span "Save" at bounding box center [110, 208] width 19 height 9
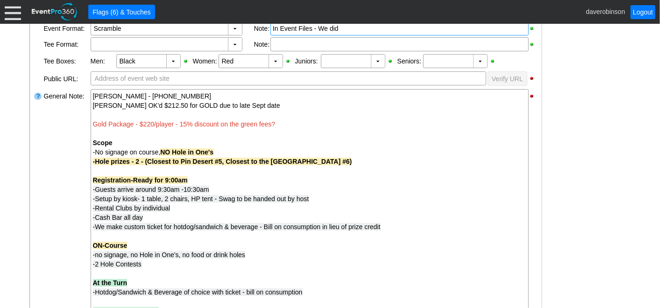
scroll to position [22, 0]
